Goal: Check status: Check status

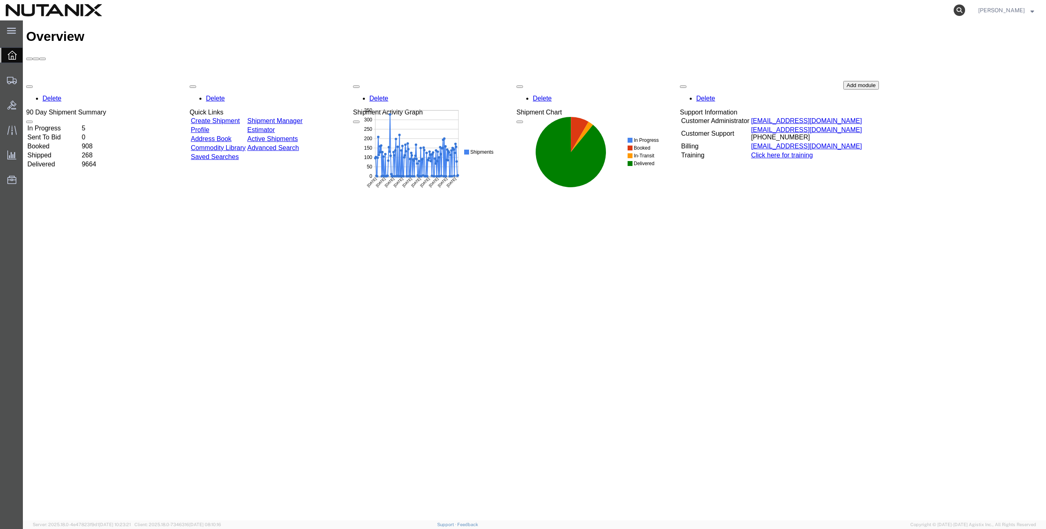
click at [966, 8] on icon at bounding box center [959, 9] width 11 height 11
click at [913, 12] on input "search" at bounding box center [830, 10] width 249 height 20
paste input "392638856130"
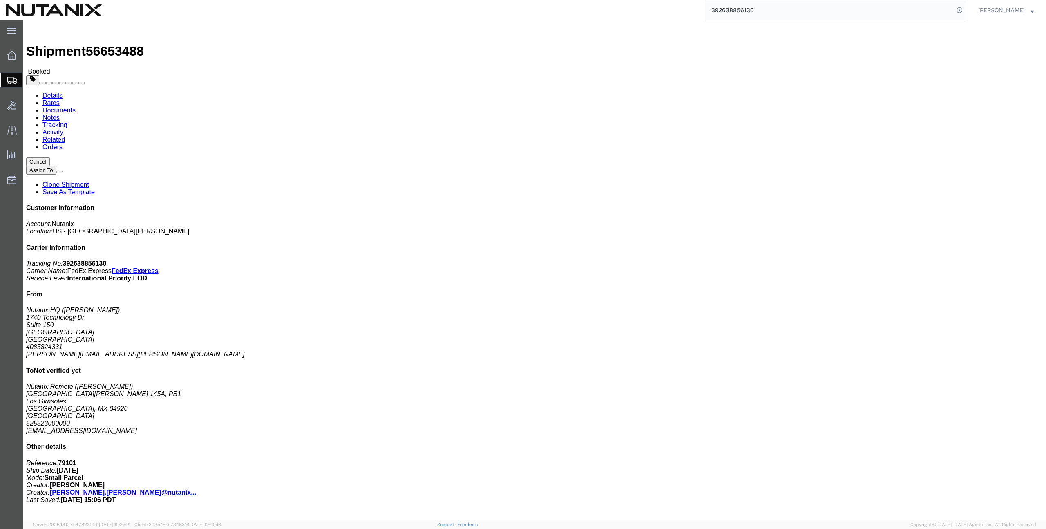
click b "392638856130"
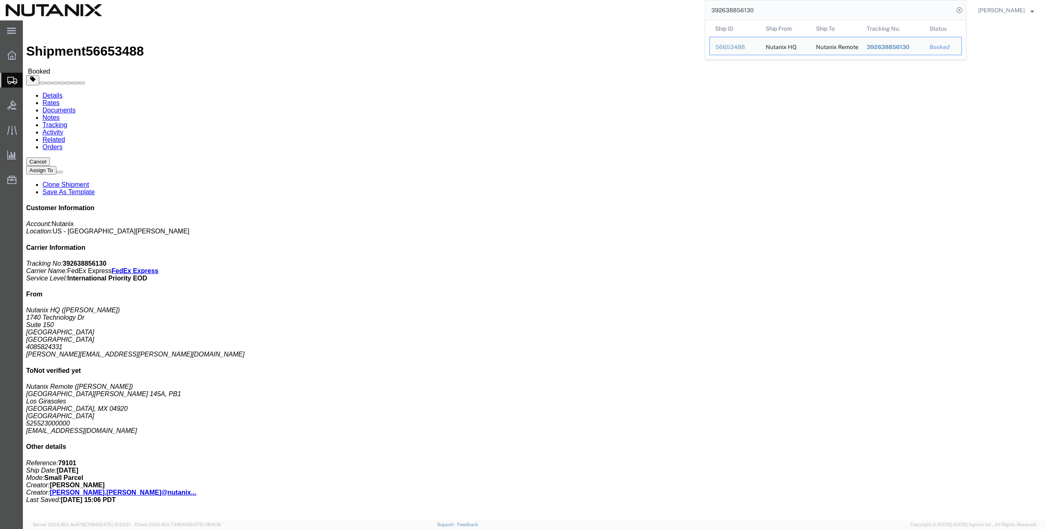
drag, startPoint x: 801, startPoint y: 9, endPoint x: 624, endPoint y: -6, distance: 177.7
click at [624, 0] on html "main_menu Created with Sketch. Collapse Menu Overview Shipments Shipment Manage…" at bounding box center [523, 264] width 1046 height 529
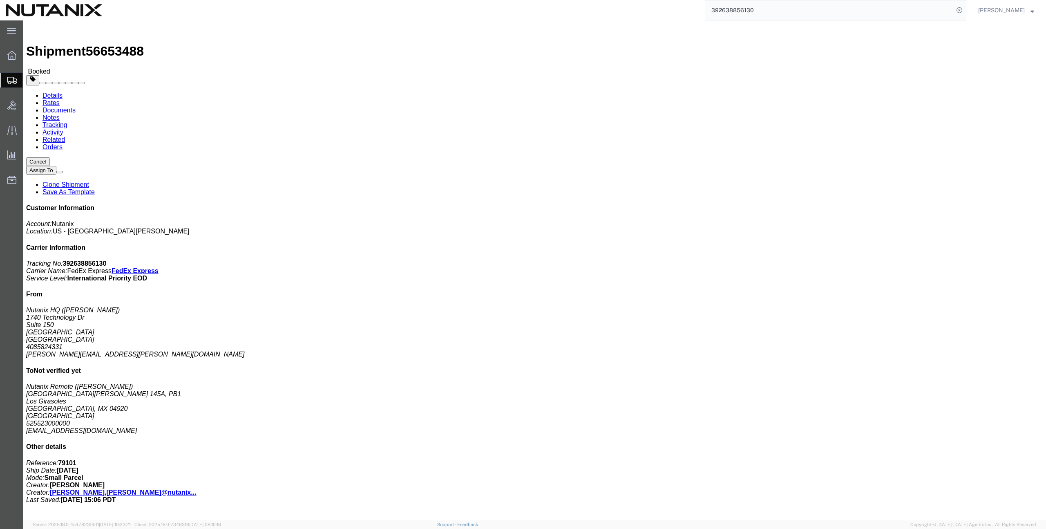
paste input "907649"
type input "392638907649"
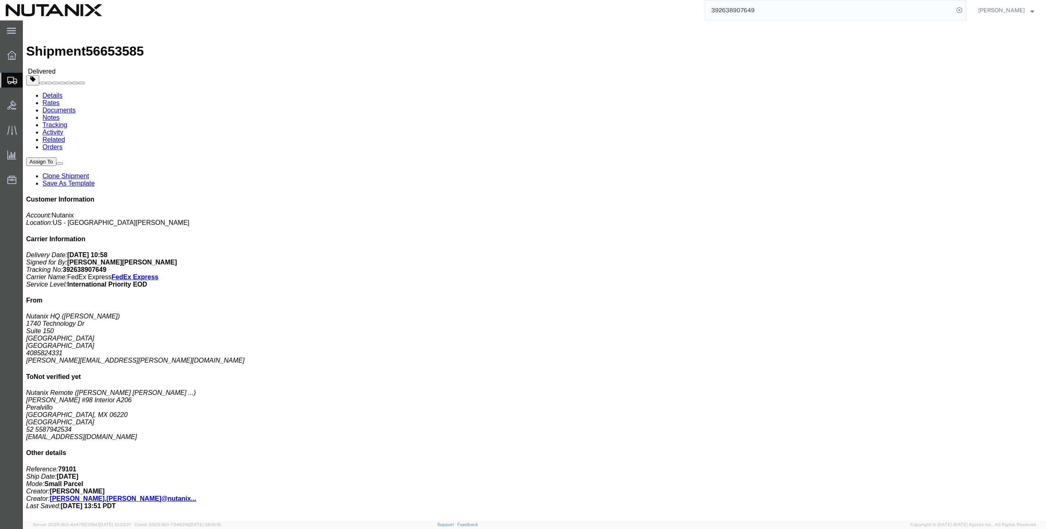
click link "Tracking"
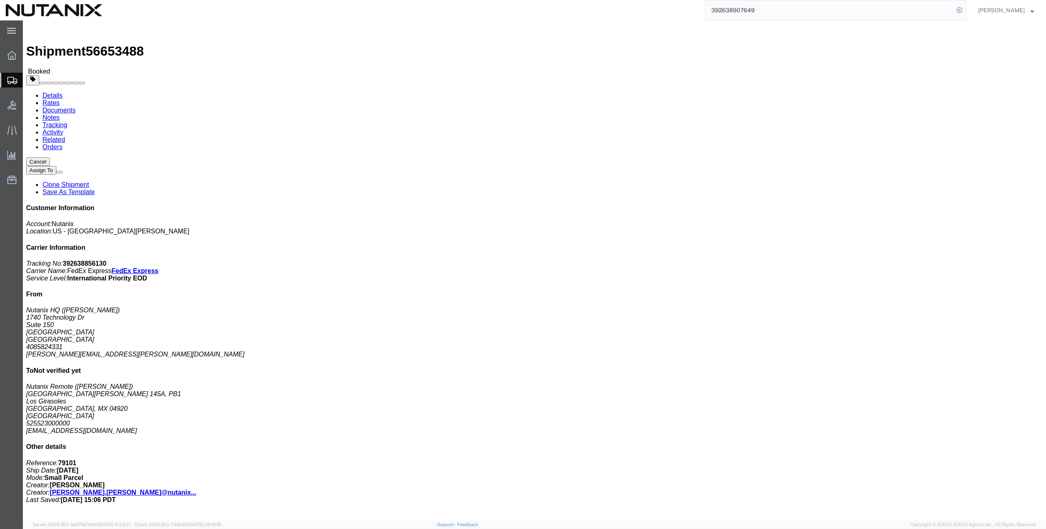
click link "Tracking"
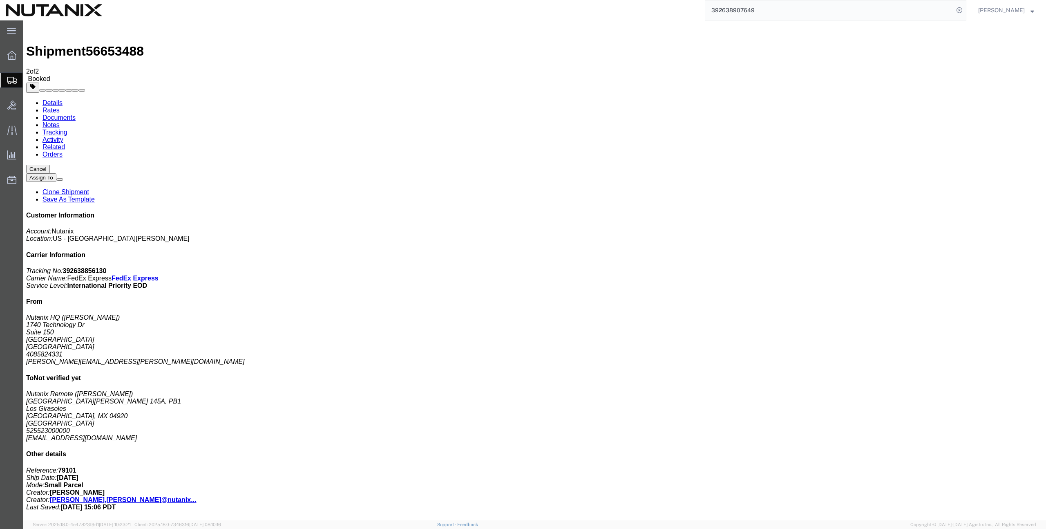
drag, startPoint x: 610, startPoint y: 230, endPoint x: 632, endPoint y: 242, distance: 24.5
click at [106, 44] on span "56653488" at bounding box center [115, 51] width 58 height 15
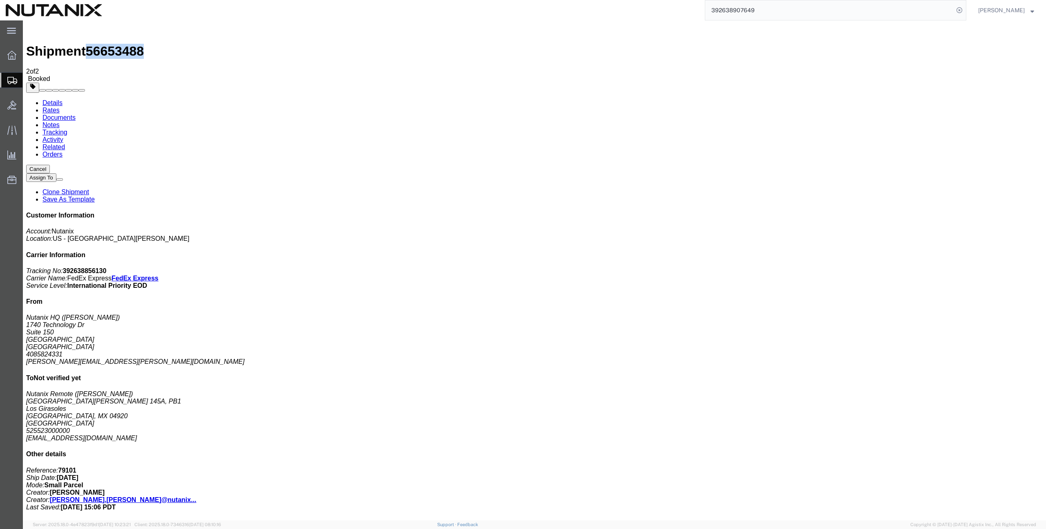
click at [106, 44] on span "56653488" at bounding box center [115, 51] width 58 height 15
click at [116, 44] on span "56653488" at bounding box center [115, 51] width 58 height 15
